Goal: Task Accomplishment & Management: Use online tool/utility

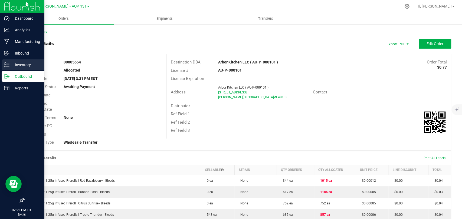
click at [5, 66] on icon at bounding box center [4, 66] width 1 height 1
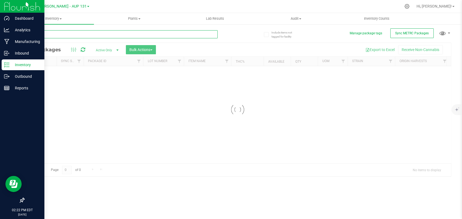
click at [105, 37] on input "text" at bounding box center [121, 34] width 194 height 8
type input "206973"
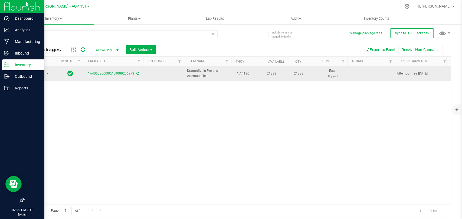
click at [41, 74] on span "Action" at bounding box center [36, 74] width 15 height 8
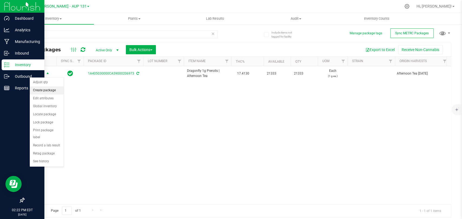
click at [55, 89] on li "Create package" at bounding box center [47, 91] width 34 height 8
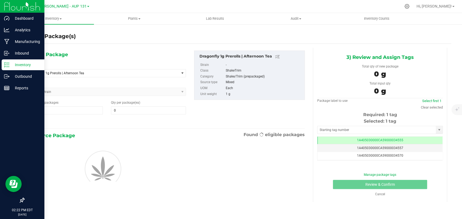
type input "0"
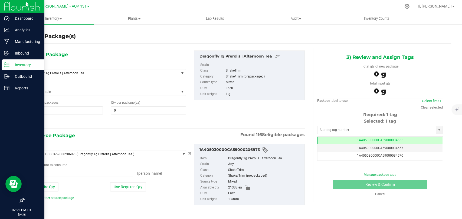
type input "0 ea"
click at [106, 73] on span "Dragonfly 1g Prerolls | Afternoon Tea" at bounding box center [100, 73] width 140 height 4
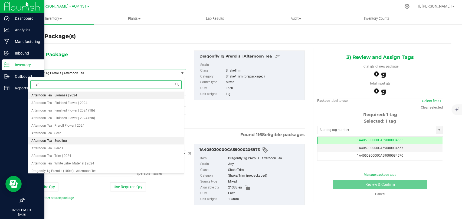
type input "a"
type input "| afternoon tea"
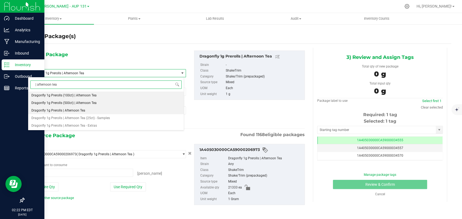
click at [82, 103] on span "Dragonfly 1g Prerolls (500ct) | Afternoon Tea" at bounding box center [63, 103] width 65 height 4
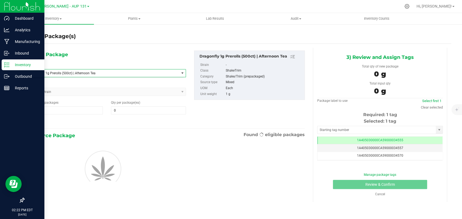
type input "0"
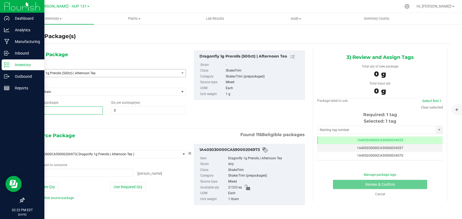
click at [71, 114] on span "1 1" at bounding box center [65, 111] width 75 height 8
type input "42"
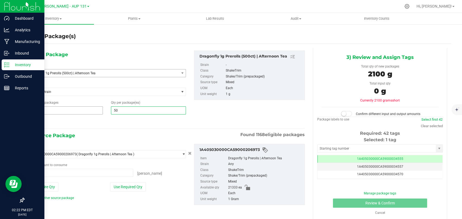
type input "500"
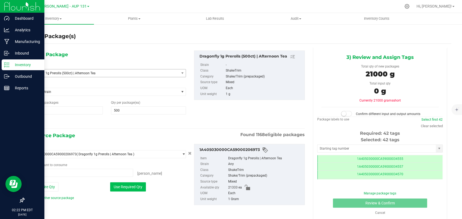
click at [121, 186] on button "Use Required Qty" at bounding box center [128, 187] width 36 height 9
type input "21000 ea"
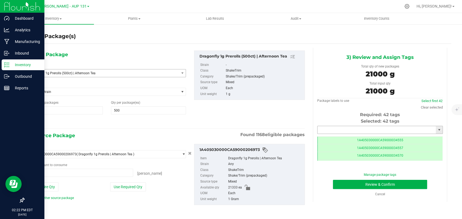
click at [328, 130] on input "text" at bounding box center [376, 130] width 118 height 8
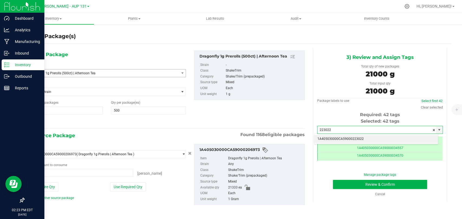
click at [355, 138] on li "1A405030000CA59000223022" at bounding box center [376, 139] width 124 height 8
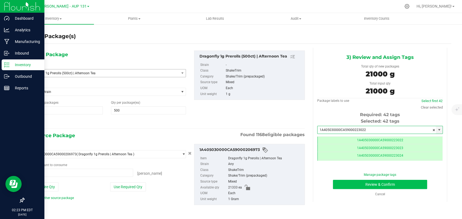
type input "1A405030000CA59000223022"
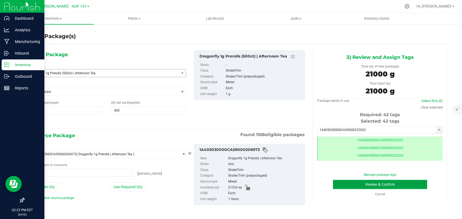
click at [367, 185] on button "Review & Confirm" at bounding box center [380, 184] width 94 height 9
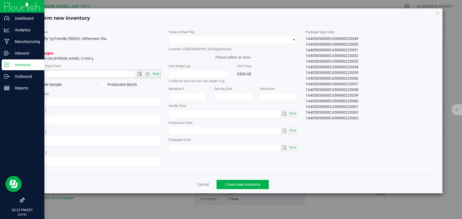
click at [156, 71] on span "Now" at bounding box center [156, 74] width 9 height 8
type input "[DATE] 2:23 PM"
click at [195, 41] on span at bounding box center [230, 40] width 122 height 8
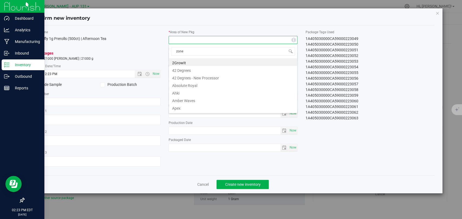
type input "zone 3"
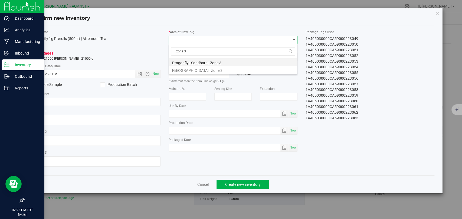
click at [201, 59] on li "Dragonfly | Sandbarn | Zone 3" at bounding box center [233, 62] width 128 height 8
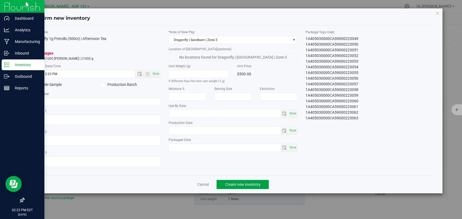
click at [252, 185] on span "Create new inventory" at bounding box center [242, 185] width 35 height 4
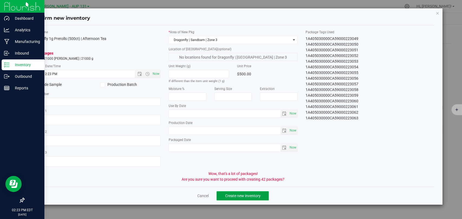
click at [260, 196] on span "Create new inventory" at bounding box center [242, 196] width 35 height 4
